Goal: Task Accomplishment & Management: Complete application form

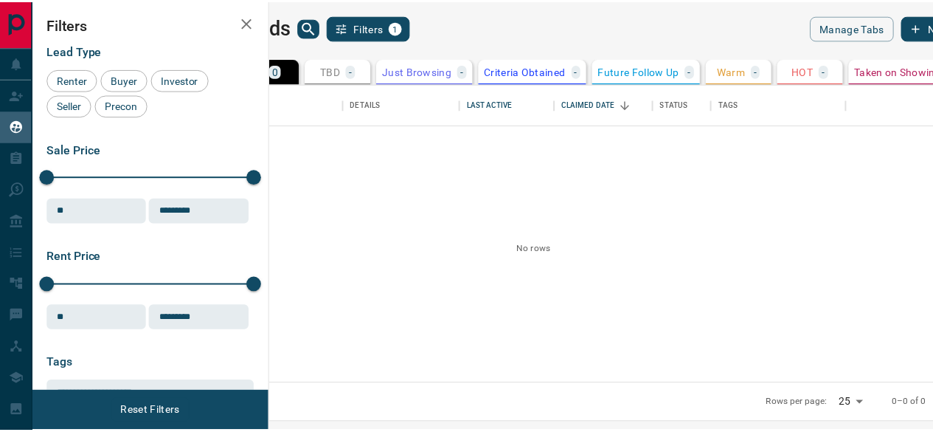
scroll to position [289, 655]
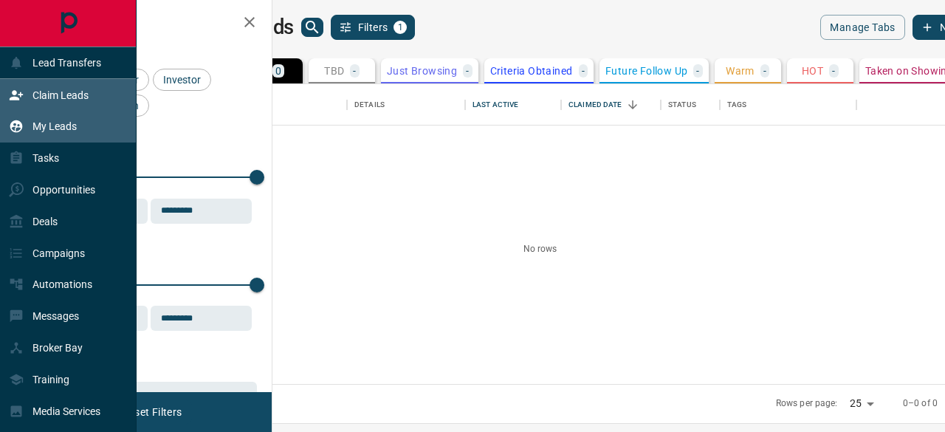
click at [53, 98] on p "Claim Leads" at bounding box center [60, 95] width 56 height 12
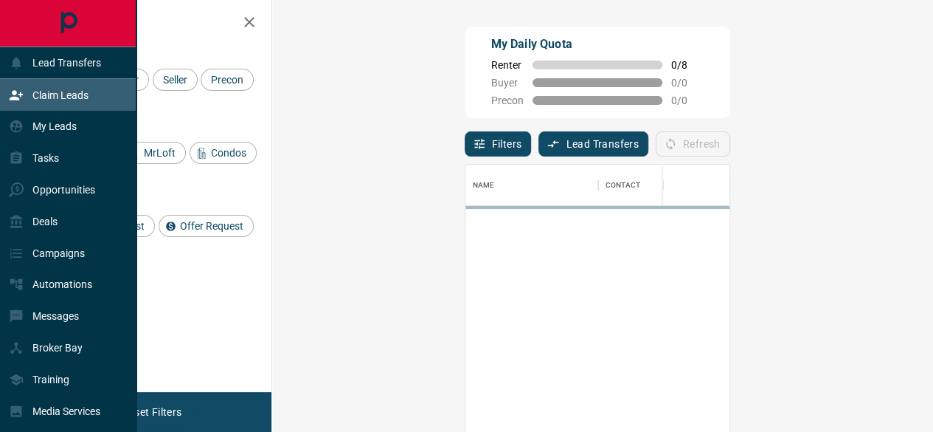
scroll to position [311, 618]
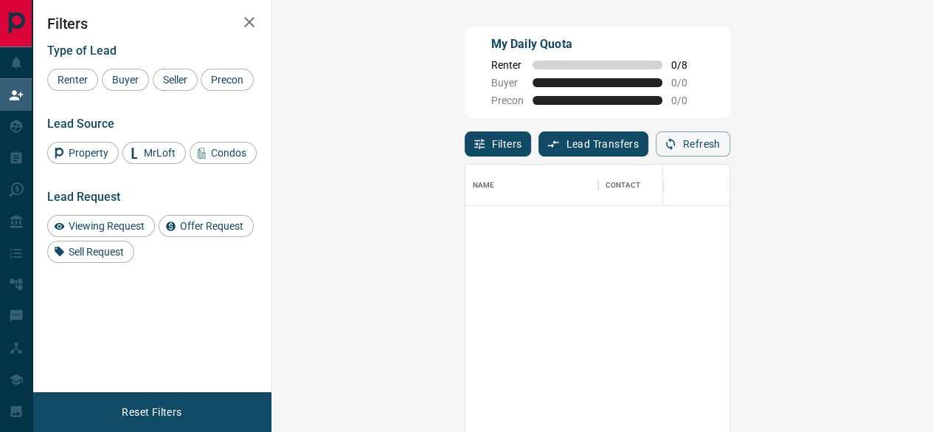
click at [170, 321] on div "Filters Type of Lead Renter Buyer Seller Precon Lead Source Property MrLoft Con…" at bounding box center [151, 196] width 239 height 392
click at [131, 342] on div "Filters Type of Lead Renter Buyer Seller Precon Lead Source Property MrLoft Con…" at bounding box center [151, 196] width 239 height 392
click at [72, 76] on span "Renter" at bounding box center [72, 80] width 41 height 12
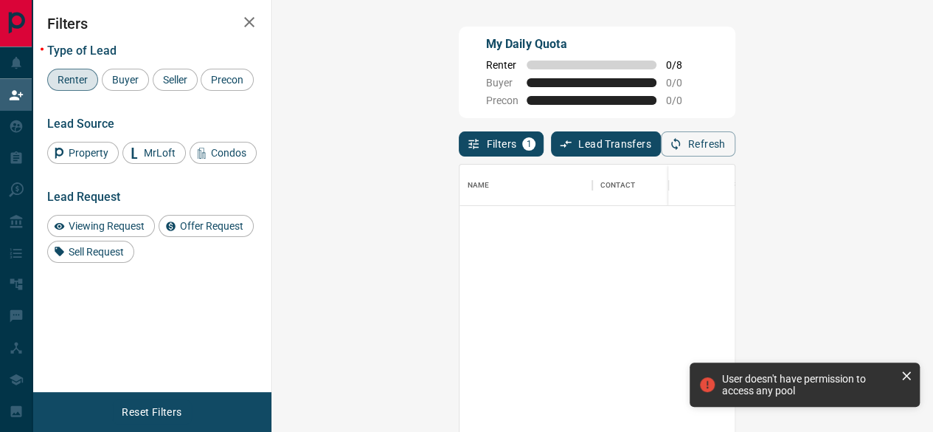
click at [732, 382] on div "User doesn't have permission to access any pool" at bounding box center [808, 385] width 173 height 24
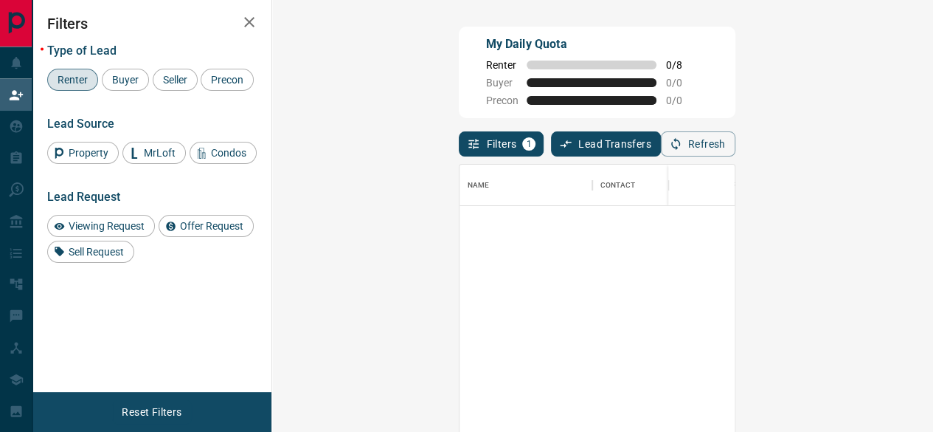
click at [184, 293] on div "Filters Type of Lead Renter Buyer Seller Precon Lead Source Property MrLoft Con…" at bounding box center [151, 196] width 239 height 392
click at [245, 31] on button "button" at bounding box center [250, 22] width 30 height 30
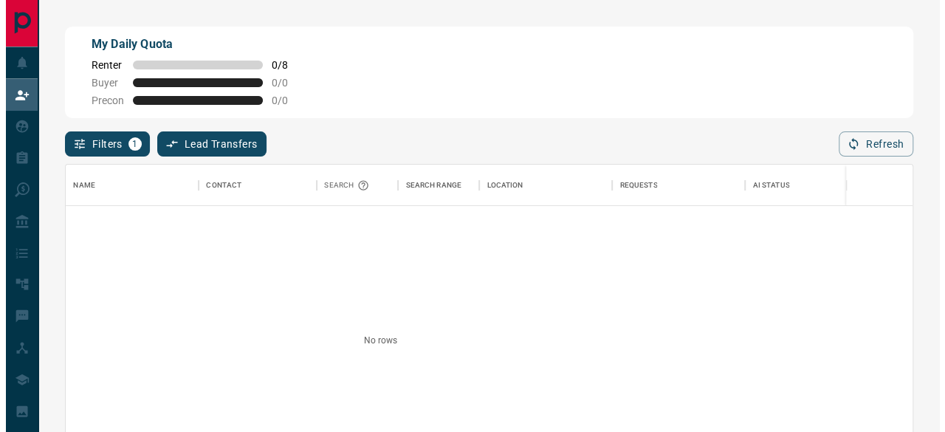
scroll to position [311, 847]
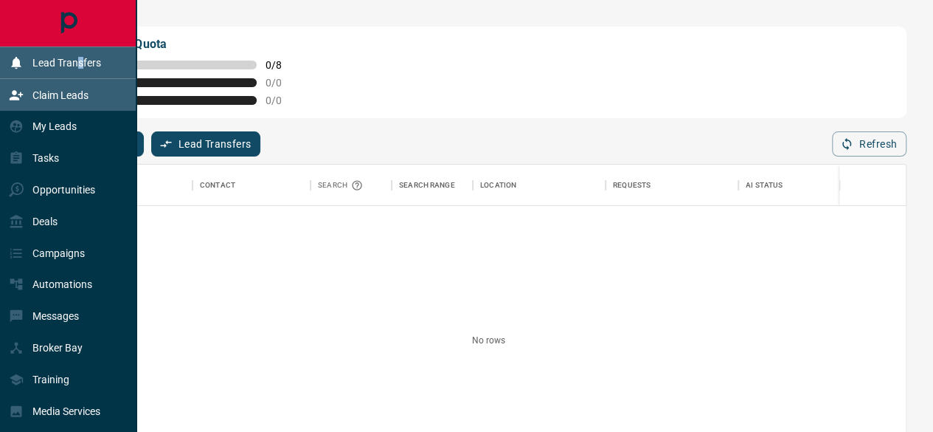
click at [81, 54] on div "Lead Transfers" at bounding box center [55, 63] width 92 height 24
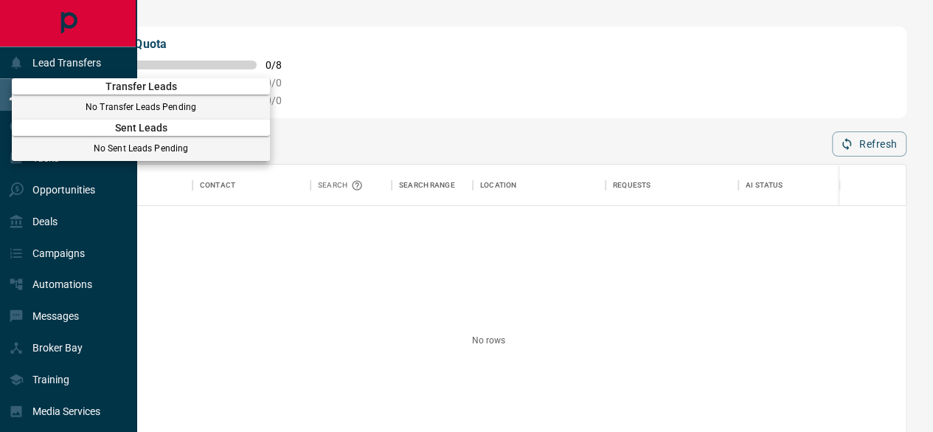
click at [245, 271] on div at bounding box center [466, 216] width 933 height 432
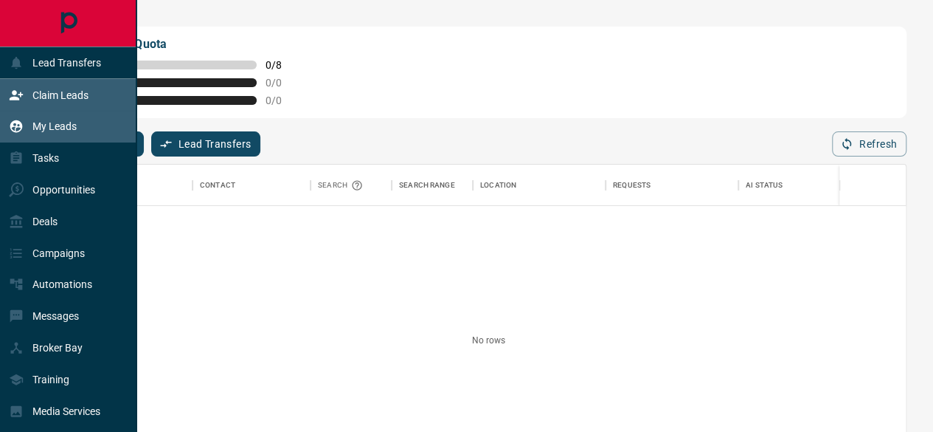
click at [69, 131] on p "My Leads" at bounding box center [54, 126] width 44 height 12
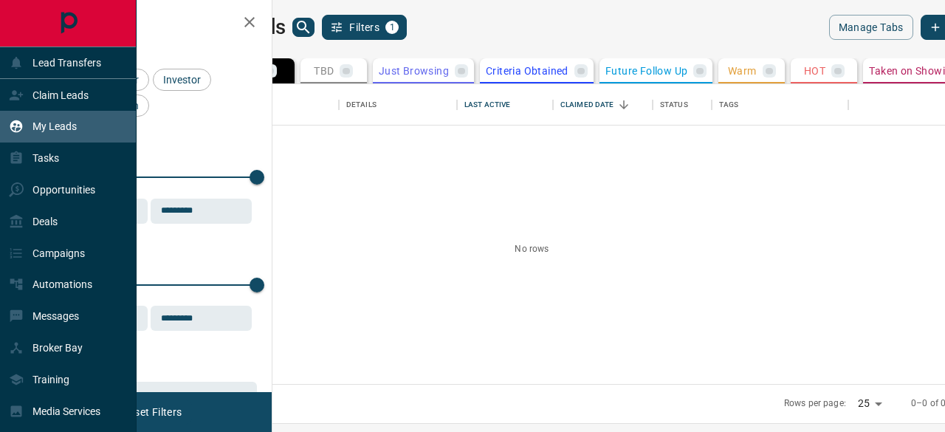
scroll to position [289, 655]
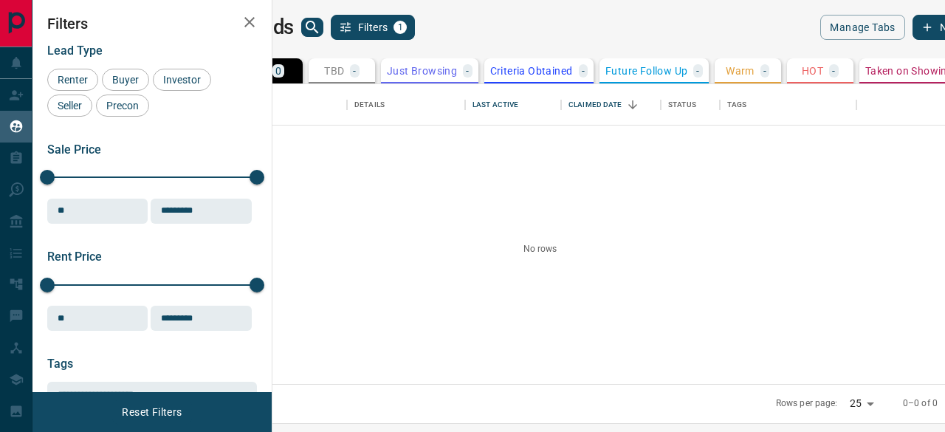
click at [912, 29] on button "New Lead" at bounding box center [954, 27] width 85 height 25
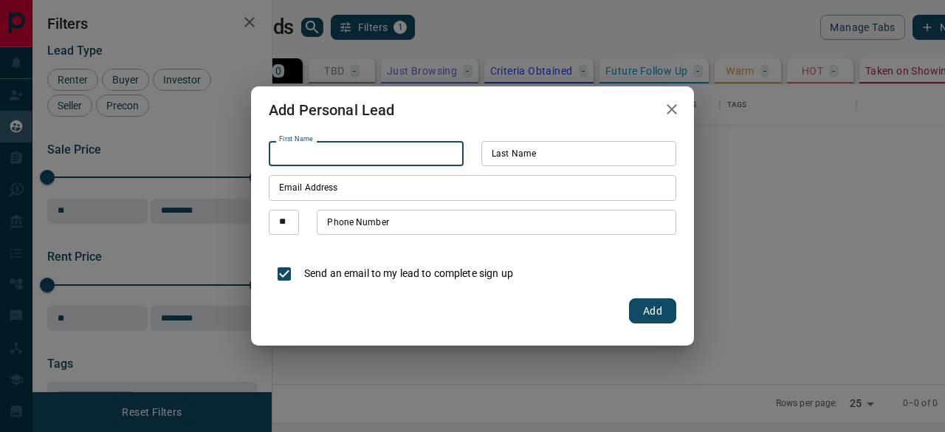
click at [390, 160] on input "First Name" at bounding box center [366, 153] width 195 height 25
